Goal: Task Accomplishment & Management: Complete application form

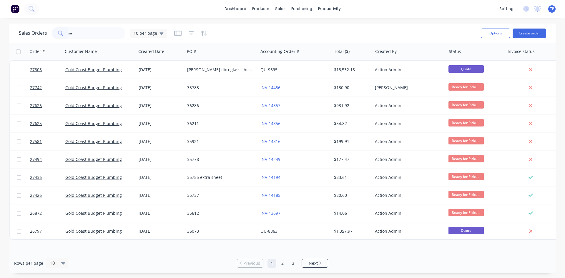
type input "s"
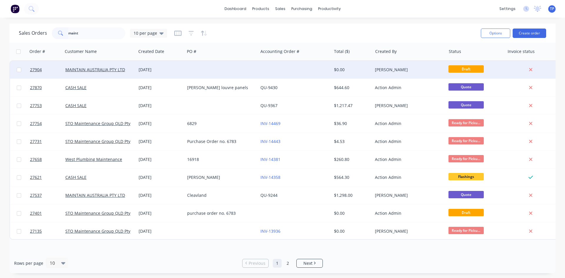
type input "maint"
click at [271, 67] on div at bounding box center [294, 70] width 73 height 18
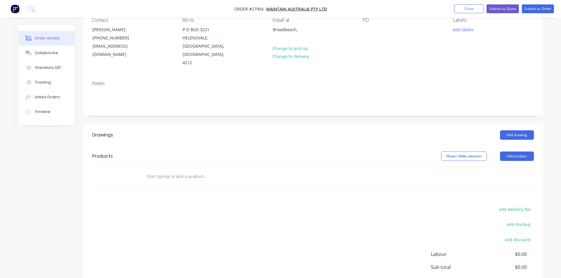
scroll to position [59, 0]
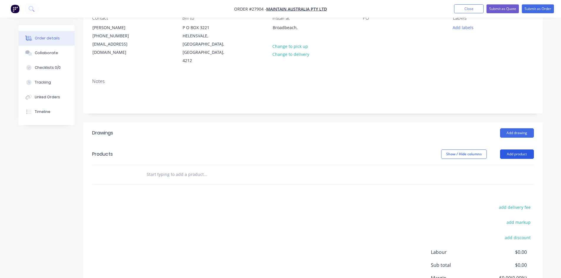
click at [508, 149] on button "Add product" at bounding box center [517, 153] width 34 height 9
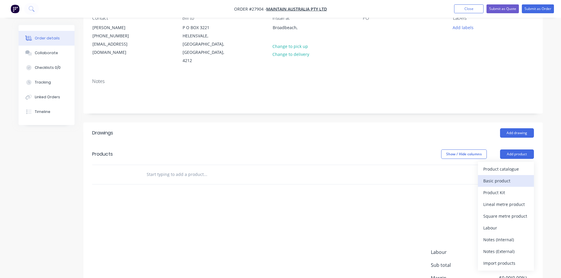
click at [503, 177] on div "Basic product" at bounding box center [505, 181] width 45 height 9
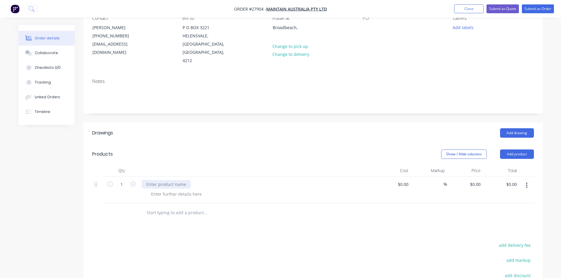
click at [155, 180] on div at bounding box center [166, 184] width 49 height 9
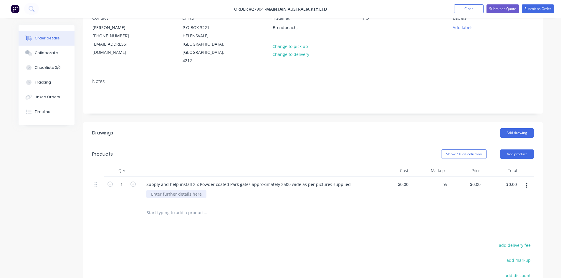
click at [178, 190] on div at bounding box center [176, 194] width 60 height 9
click at [513, 180] on input "0.00" at bounding box center [512, 184] width 14 height 9
type input "4482"
type input "$4,482.00"
click at [448, 220] on div "Drawings Add drawing Products Show / Hide columns Add product Qty Cost Markup P…" at bounding box center [312, 242] width 459 height 241
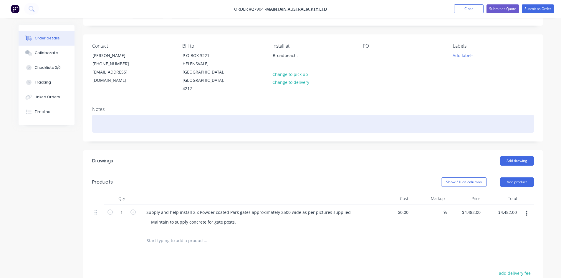
scroll to position [0, 0]
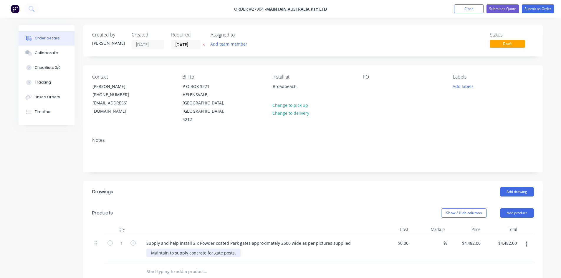
click at [235, 249] on div "Maintain to supply concrete for gate posts." at bounding box center [193, 253] width 94 height 9
click at [205, 249] on div "Maintain to supply concrete for gate posts. Powder coated Cottage Green" at bounding box center [223, 253] width 154 height 9
click at [506, 239] on input "4482.00" at bounding box center [507, 243] width 21 height 9
click at [506, 239] on input "4482.00" at bounding box center [510, 243] width 18 height 9
type input "4682"
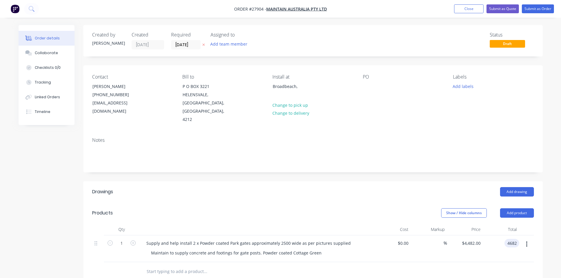
type input "$4,682.00"
click at [468, 262] on div at bounding box center [312, 271] width 441 height 19
click at [493, 9] on button "Submit as Quote" at bounding box center [502, 8] width 32 height 9
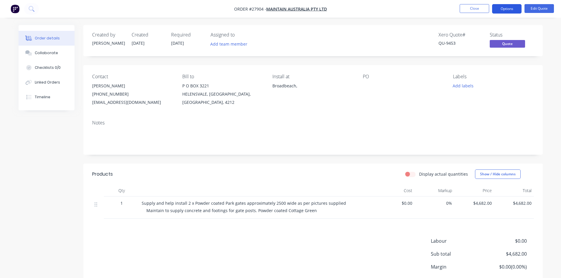
click at [504, 7] on button "Options" at bounding box center [506, 8] width 29 height 9
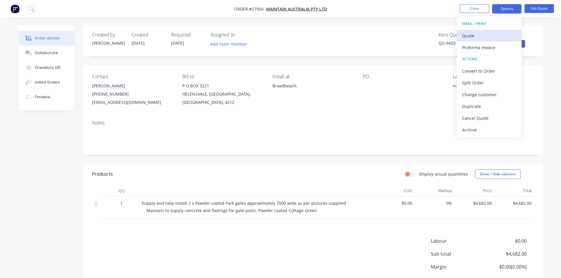
click at [481, 35] on div "Quote" at bounding box center [489, 35] width 54 height 9
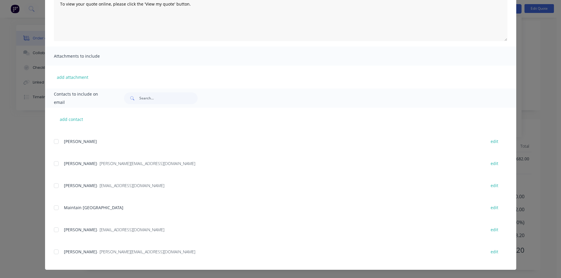
scroll to position [45, 0]
click at [54, 230] on div at bounding box center [56, 230] width 12 height 12
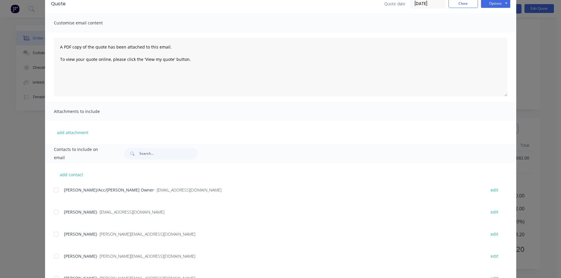
scroll to position [0, 0]
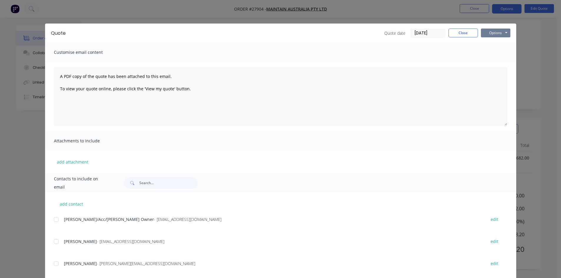
click at [495, 32] on button "Options" at bounding box center [495, 33] width 29 height 9
click at [494, 61] on button "Email" at bounding box center [500, 63] width 38 height 10
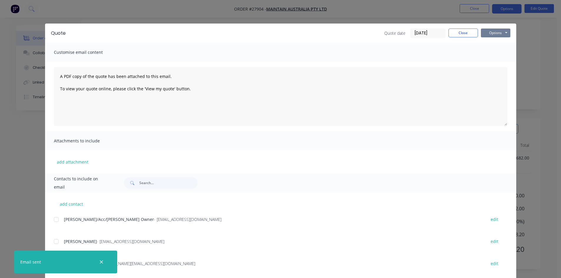
click at [490, 34] on button "Options" at bounding box center [495, 33] width 29 height 9
click at [489, 52] on button "Print" at bounding box center [500, 53] width 38 height 10
click at [453, 31] on button "Close" at bounding box center [462, 33] width 29 height 9
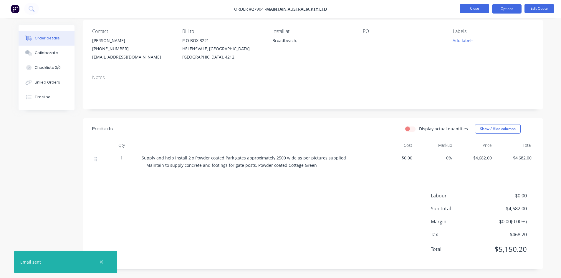
click at [466, 6] on button "Close" at bounding box center [473, 8] width 29 height 9
